Goal: Ask a question

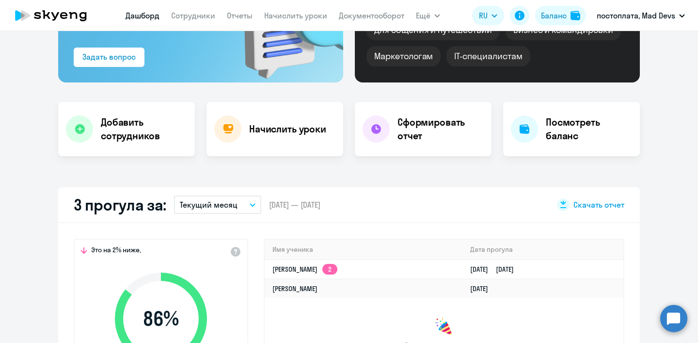
scroll to position [131, 0]
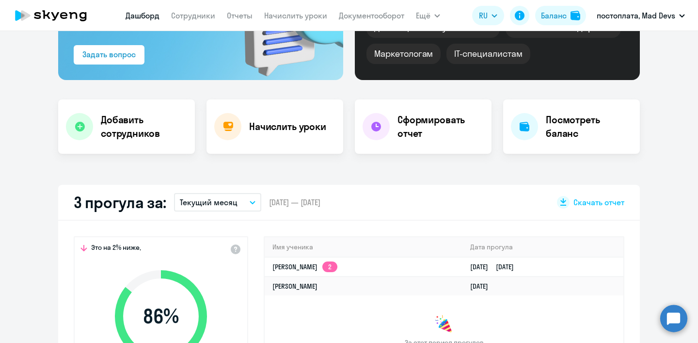
click at [672, 317] on circle at bounding box center [673, 317] width 27 height 27
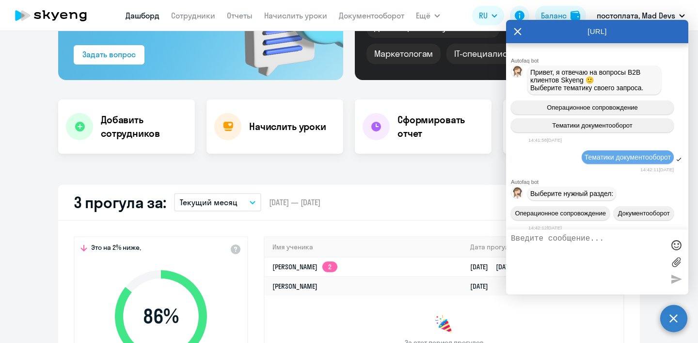
scroll to position [4014, 0]
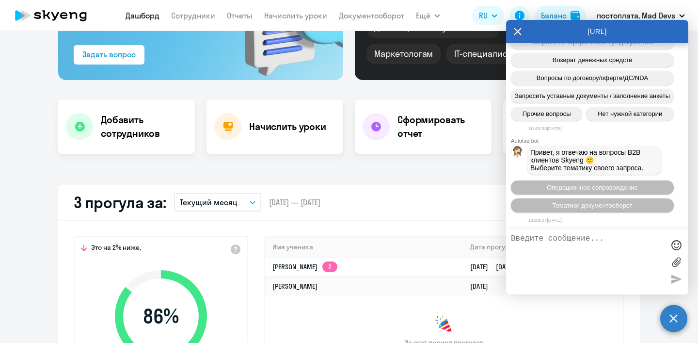
select select "30"
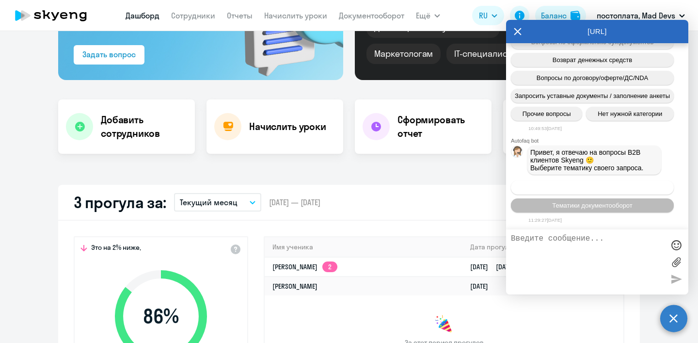
click at [567, 189] on span "Операционное сопровождение" at bounding box center [592, 187] width 91 height 7
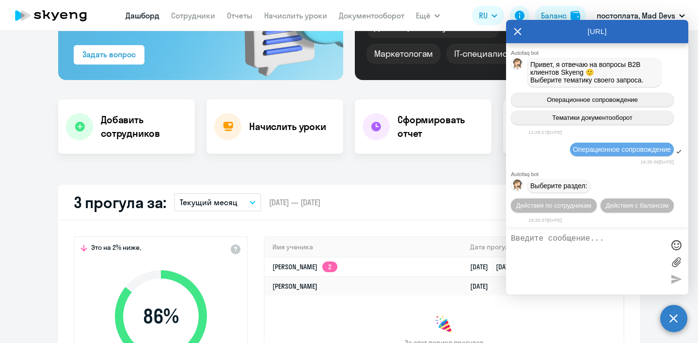
scroll to position [4105, 0]
click at [515, 31] on icon at bounding box center [518, 31] width 8 height 23
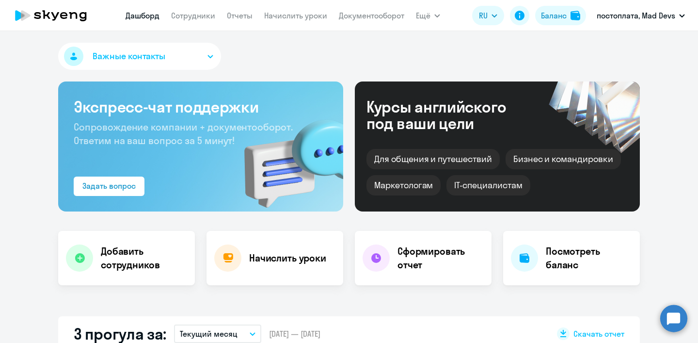
select select "30"
click at [670, 318] on circle at bounding box center [673, 317] width 27 height 27
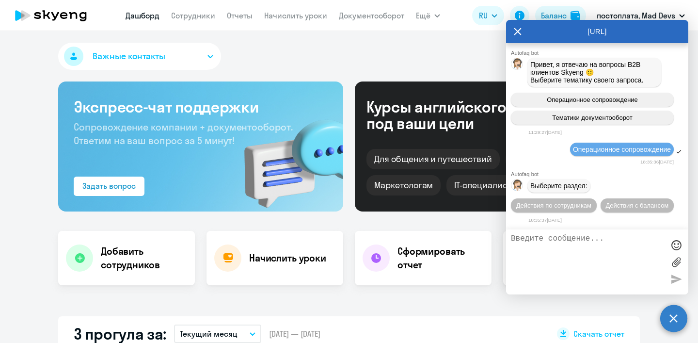
scroll to position [4105, 0]
click at [566, 242] on textarea at bounding box center [587, 261] width 153 height 55
type textarea "Добрый день!"
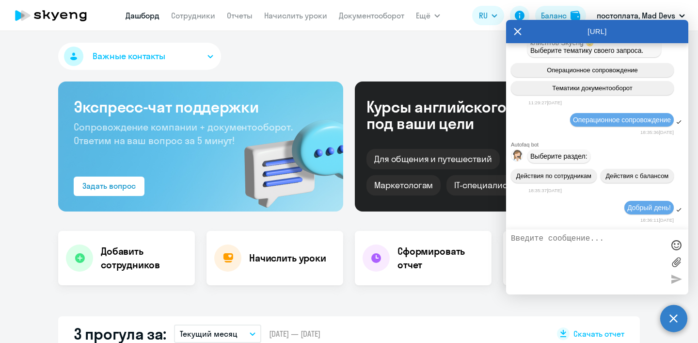
scroll to position [4080, 0]
click at [590, 124] on span "Операционное сопровождение" at bounding box center [622, 120] width 98 height 8
click at [613, 116] on span "Операционное сопровождение" at bounding box center [622, 120] width 98 height 8
click at [516, 31] on icon at bounding box center [517, 31] width 7 height 7
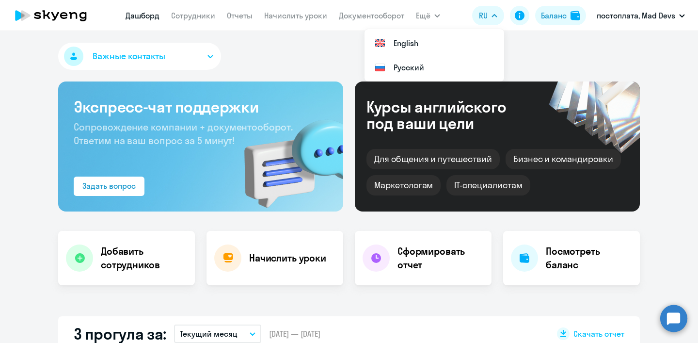
click at [673, 322] on circle at bounding box center [673, 317] width 27 height 27
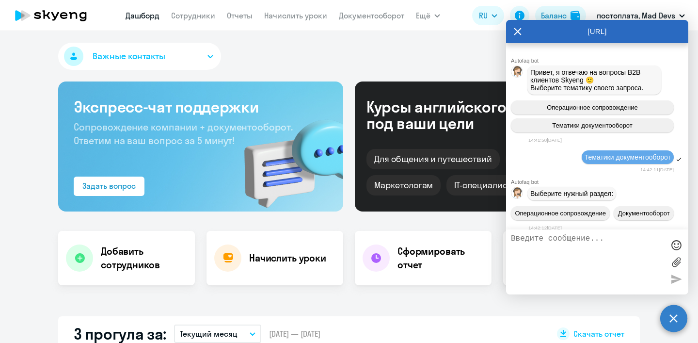
scroll to position [4135, 0]
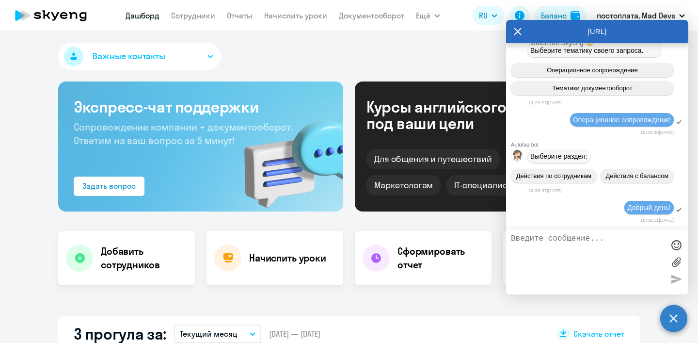
select select "30"
click at [591, 116] on span "Операционное сопровождение" at bounding box center [622, 120] width 98 height 8
click at [677, 279] on div at bounding box center [676, 261] width 15 height 55
click at [606, 254] on textarea at bounding box center [587, 261] width 153 height 55
click at [579, 117] on span "Операционное сопровождение" at bounding box center [622, 120] width 98 height 8
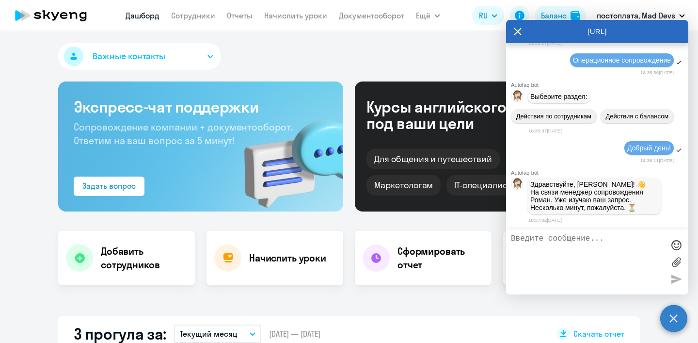
scroll to position [3954, 0]
click at [513, 28] on div "[URL]" at bounding box center [597, 31] width 182 height 23
click at [522, 29] on div "[URL]" at bounding box center [597, 31] width 182 height 23
click at [519, 34] on icon at bounding box center [517, 31] width 7 height 7
